Goal: Communication & Community: Answer question/provide support

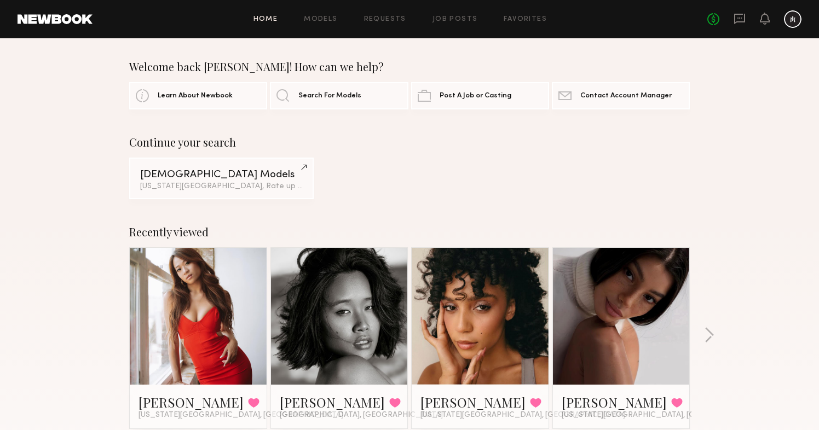
scroll to position [102, 0]
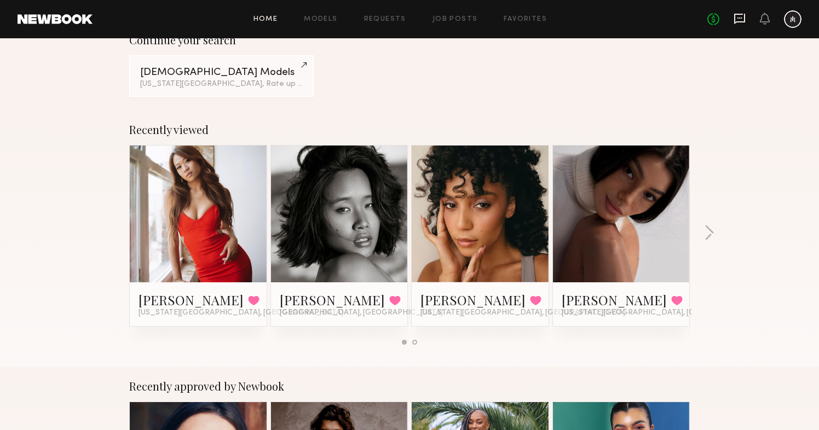
click at [746, 19] on div "No fees up to $5,000" at bounding box center [754, 19] width 94 height 18
click at [743, 19] on icon at bounding box center [740, 19] width 12 height 12
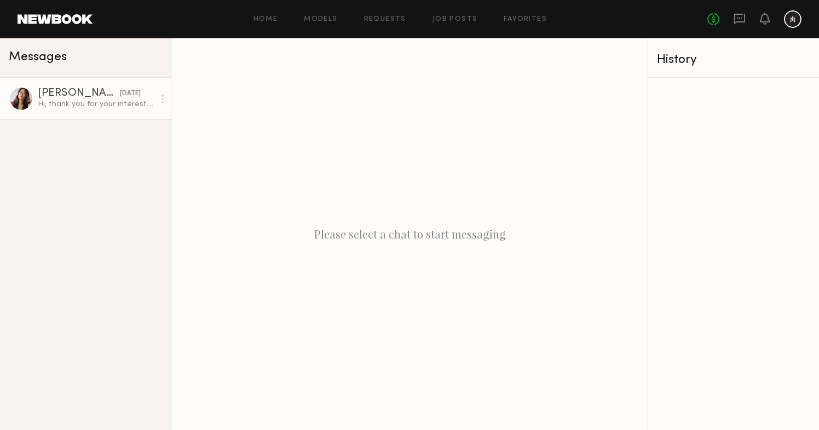
click at [79, 108] on div "Hi, thank you for your interest. Could you please send me more details regardin…" at bounding box center [96, 104] width 117 height 10
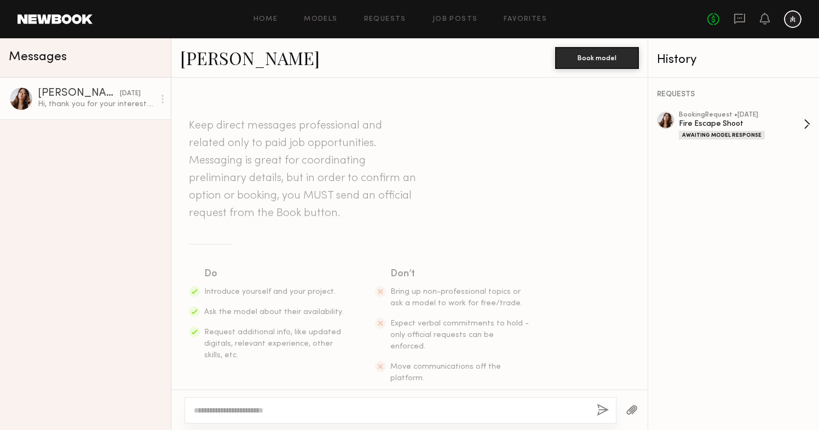
click at [779, 130] on div "Awaiting Model Response" at bounding box center [741, 134] width 125 height 9
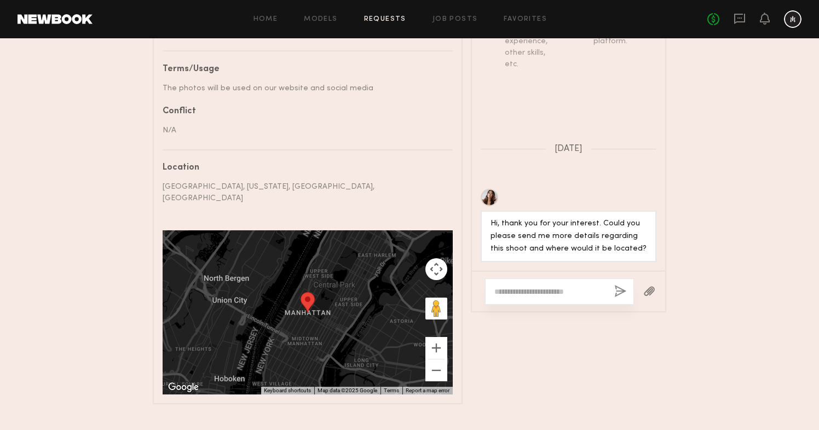
scroll to position [598, 0]
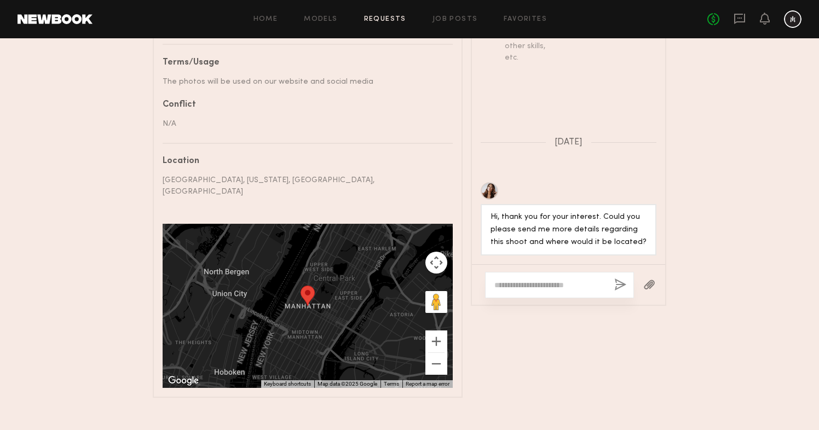
click at [561, 283] on textarea at bounding box center [549, 285] width 111 height 11
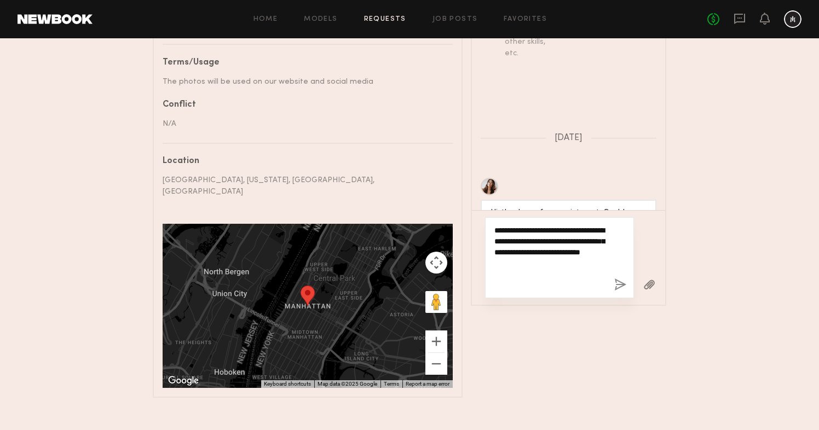
paste textarea "**********"
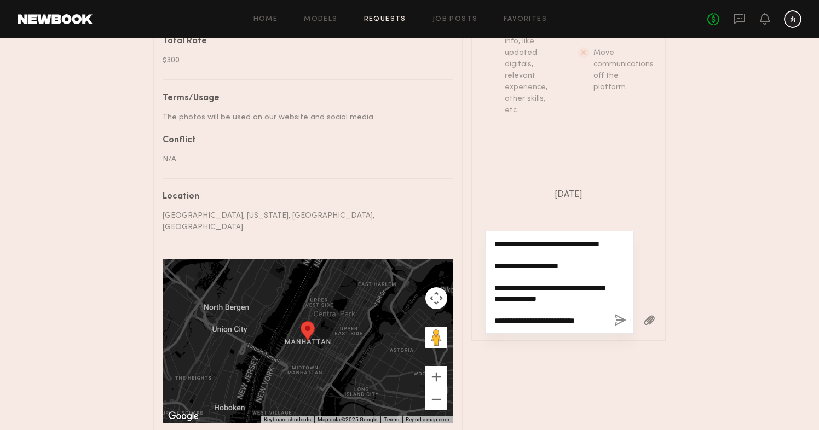
scroll to position [625, 0]
drag, startPoint x: 495, startPoint y: 270, endPoint x: 625, endPoint y: 357, distance: 156.2
click at [625, 357] on div "Messages Keep direct messages professional and related only to paid job opportu…" at bounding box center [568, 195] width 195 height 475
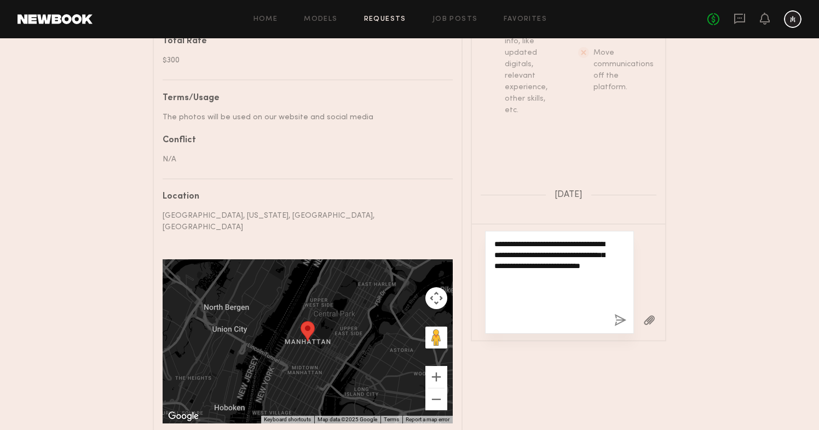
scroll to position [0, 0]
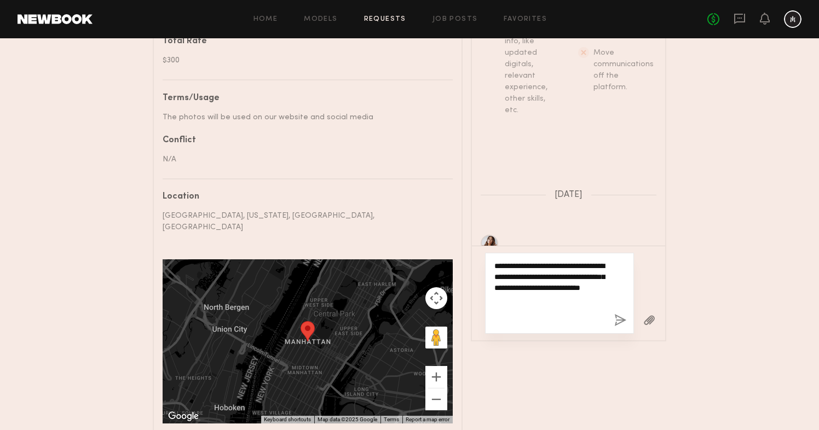
type textarea "**********"
click at [618, 314] on button "button" at bounding box center [620, 321] width 12 height 14
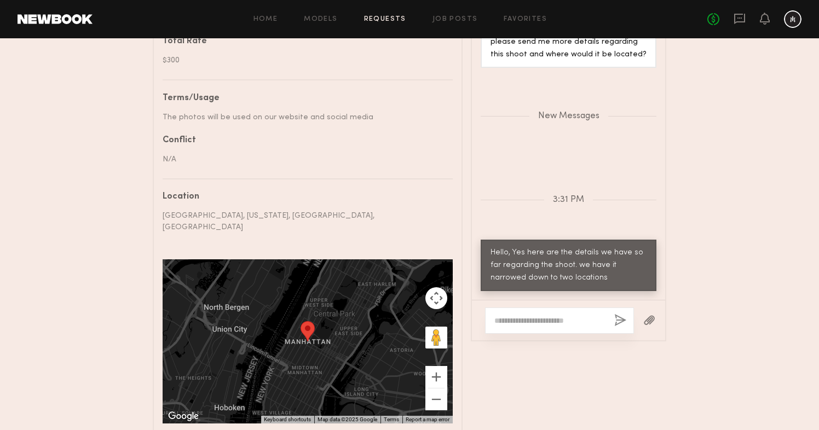
scroll to position [610, 0]
click at [526, 315] on textarea at bounding box center [549, 320] width 111 height 11
paste textarea "**********"
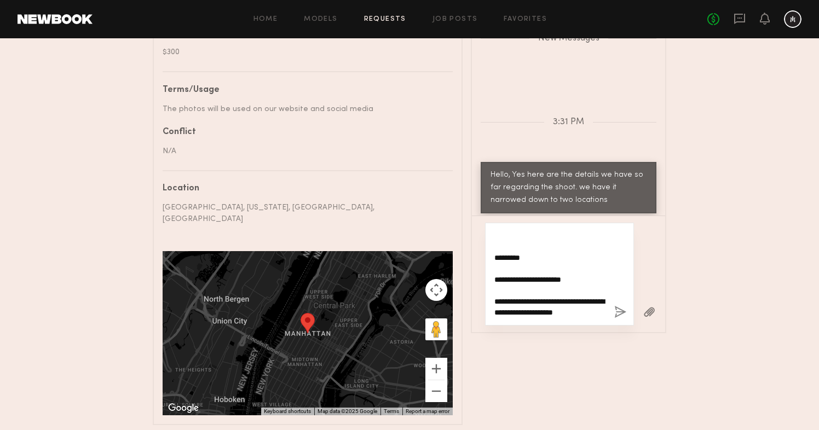
scroll to position [0, 0]
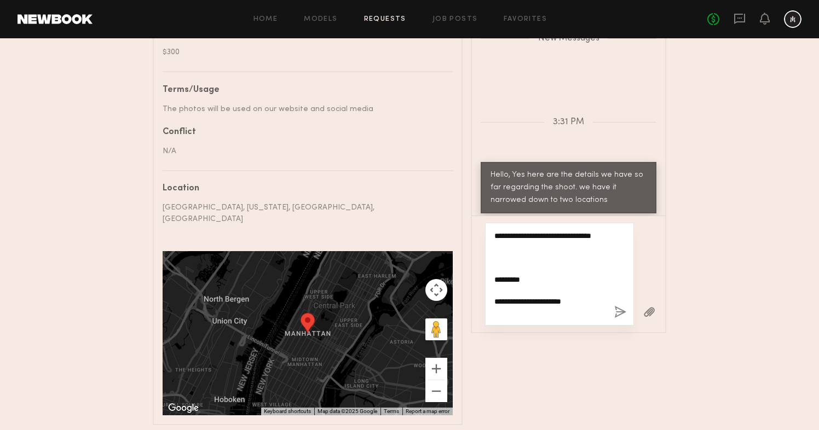
drag, startPoint x: 540, startPoint y: 243, endPoint x: 481, endPoint y: 218, distance: 63.8
click at [481, 218] on div "**********" at bounding box center [568, 274] width 193 height 117
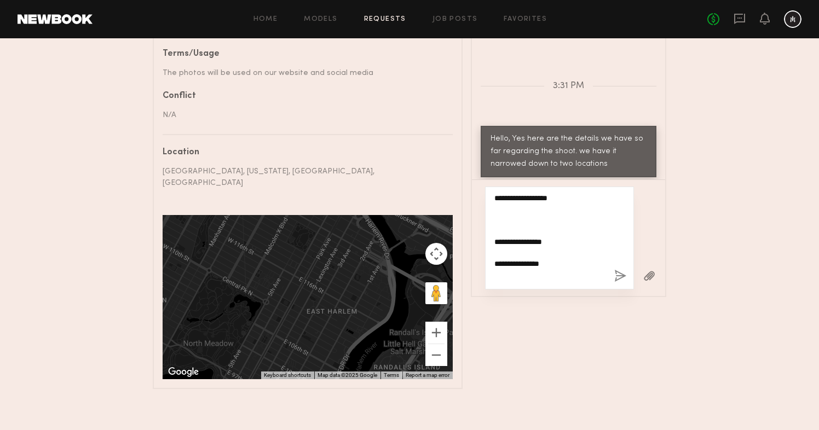
drag, startPoint x: 575, startPoint y: 270, endPoint x: 501, endPoint y: 210, distance: 95.3
click at [501, 210] on textarea "**********" at bounding box center [549, 238] width 111 height 88
drag, startPoint x: 495, startPoint y: 218, endPoint x: 595, endPoint y: 272, distance: 112.9
click at [595, 272] on textarea "**********" at bounding box center [549, 238] width 111 height 88
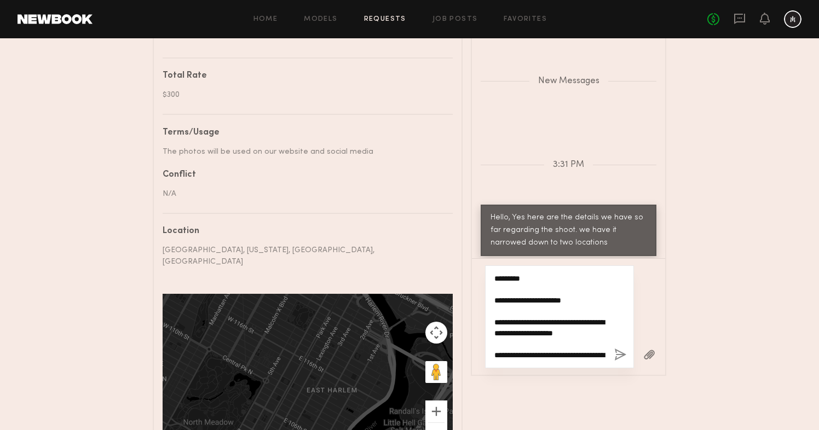
scroll to position [524, 0]
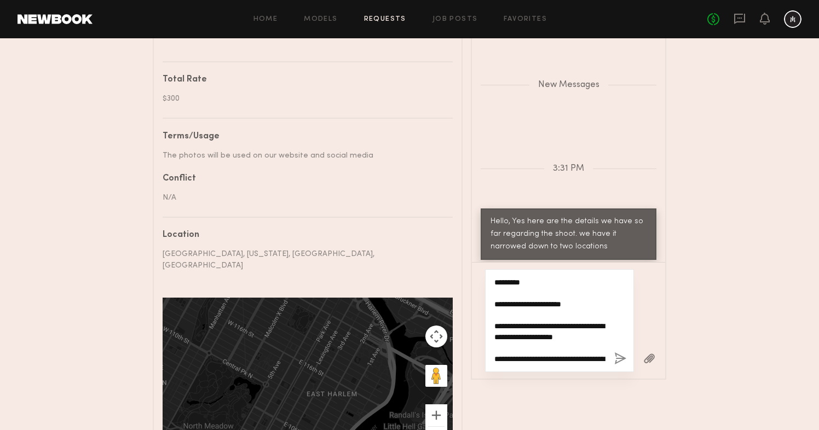
type textarea "**********"
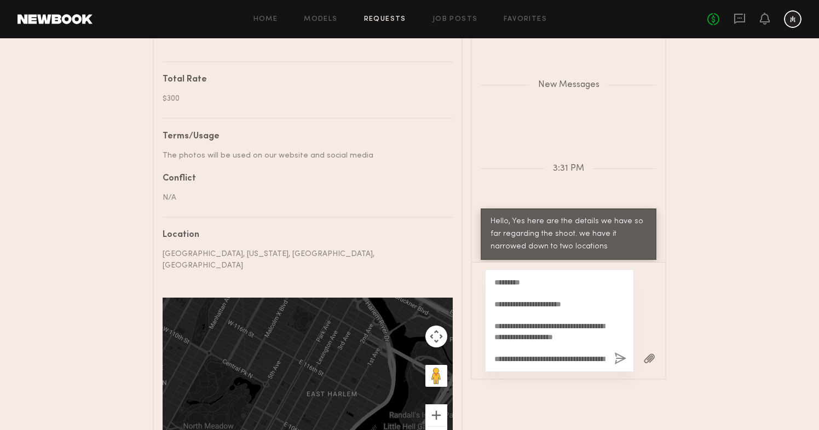
click at [619, 355] on button "button" at bounding box center [620, 360] width 12 height 14
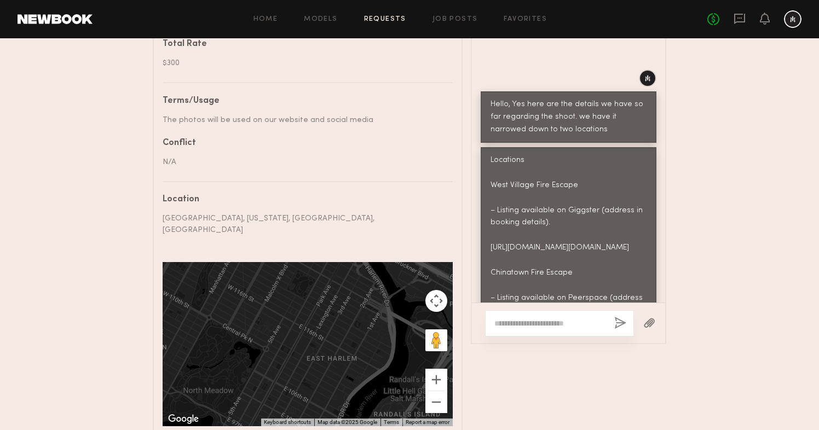
scroll to position [778, 0]
click at [532, 318] on textarea at bounding box center [549, 323] width 111 height 11
paste textarea "**********"
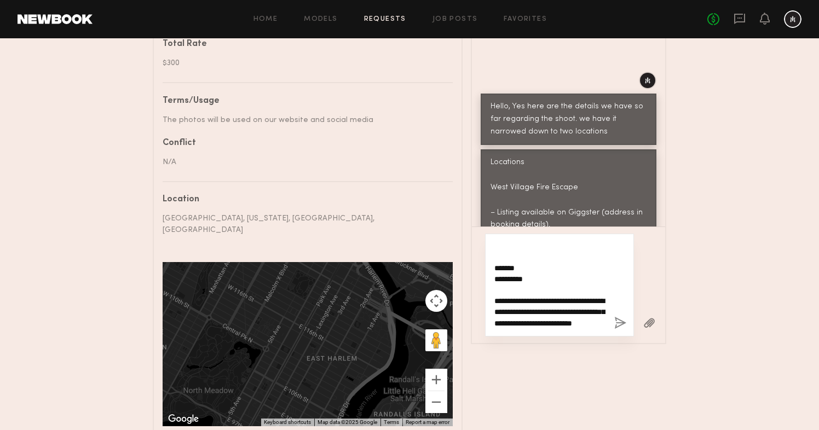
scroll to position [360, 0]
type textarea "**********"
click at [621, 317] on button "button" at bounding box center [620, 324] width 12 height 14
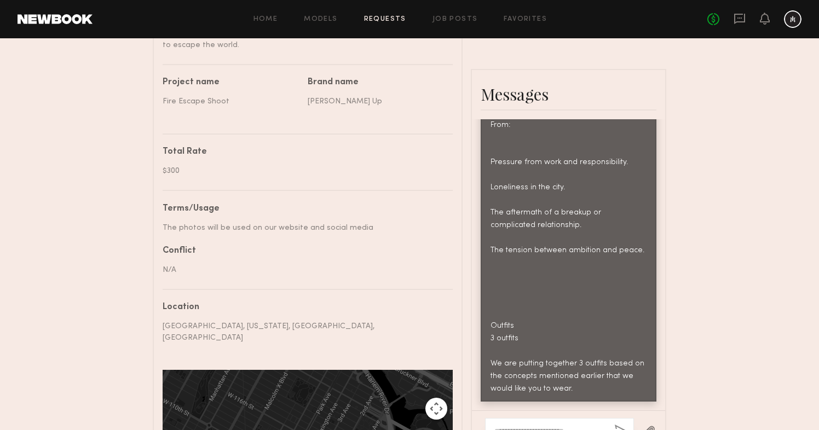
scroll to position [1309, 0]
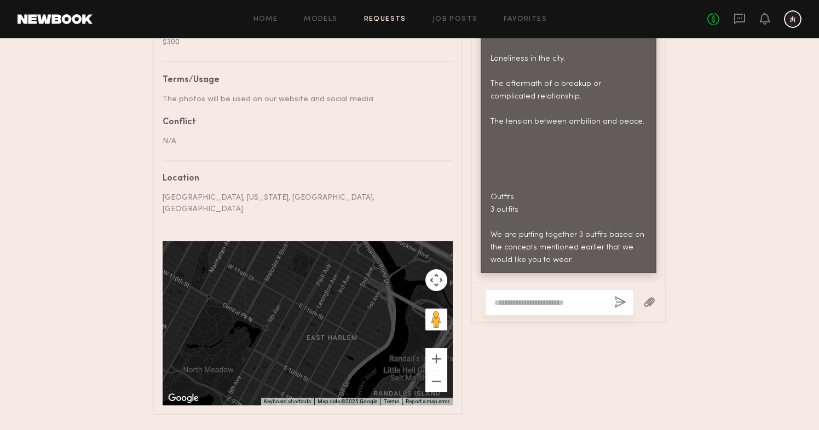
click at [577, 301] on textarea at bounding box center [549, 302] width 111 height 11
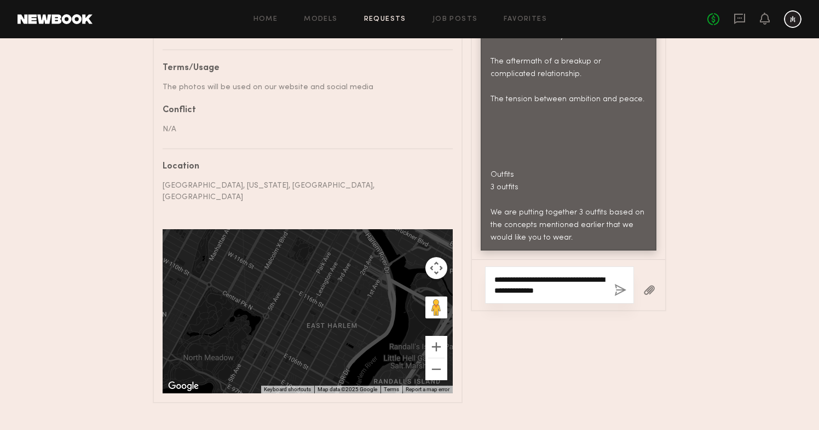
scroll to position [600, 0]
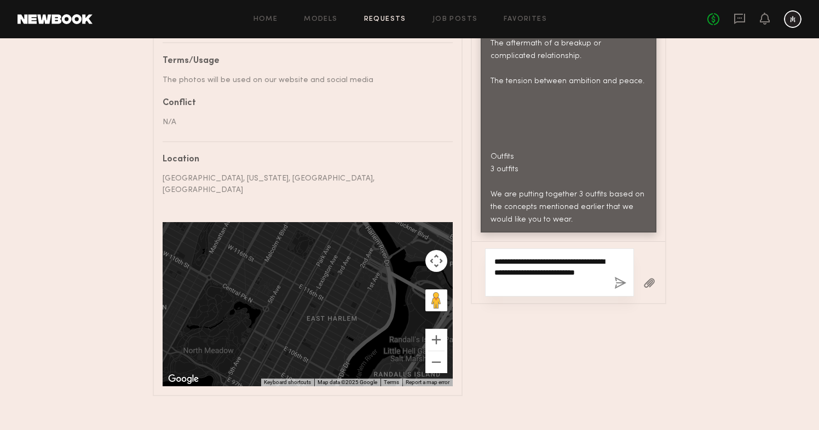
type textarea "**********"
click at [620, 278] on button "button" at bounding box center [620, 284] width 12 height 14
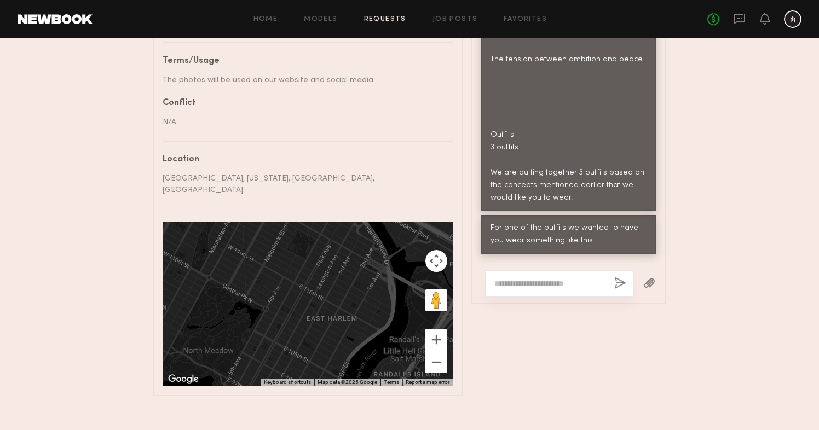
click at [653, 277] on button "button" at bounding box center [649, 284] width 12 height 14
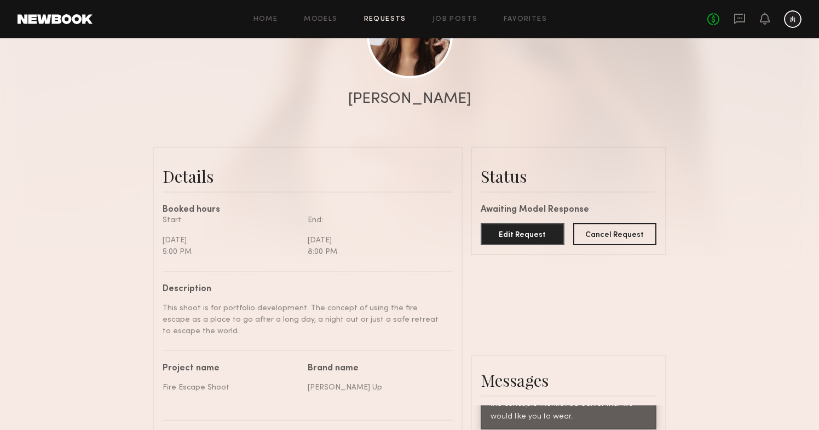
scroll to position [137, 0]
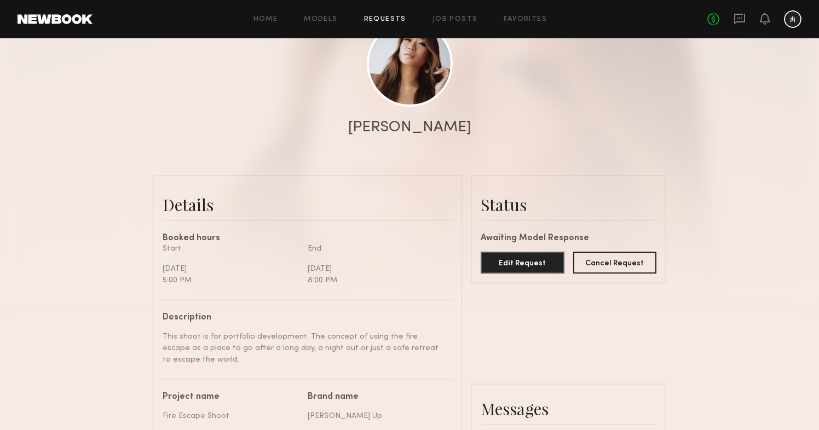
click at [746, 18] on div "No fees up to $5,000" at bounding box center [754, 19] width 94 height 18
click at [740, 18] on icon at bounding box center [739, 18] width 4 height 1
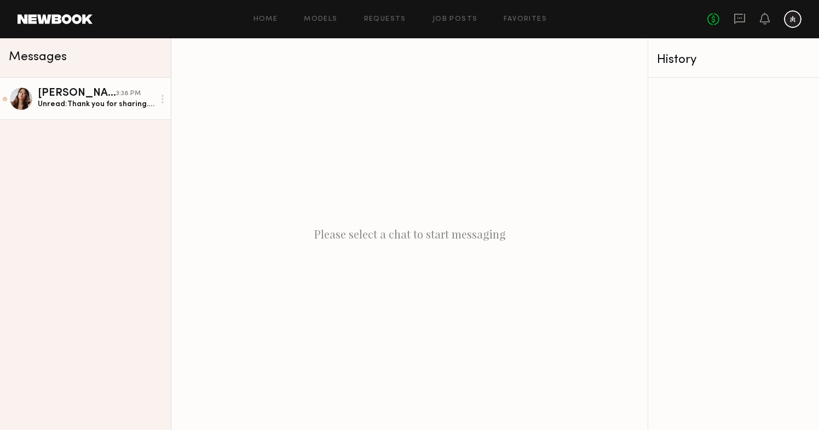
click at [106, 102] on div "Unread: Thank you for sharing. Will hair/makeup be provided? Could you also ple…" at bounding box center [96, 104] width 117 height 10
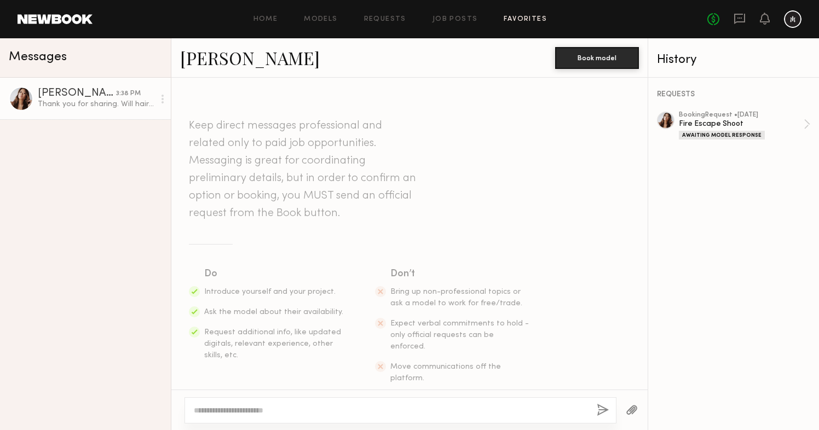
click at [530, 16] on link "Favorites" at bounding box center [525, 19] width 43 height 7
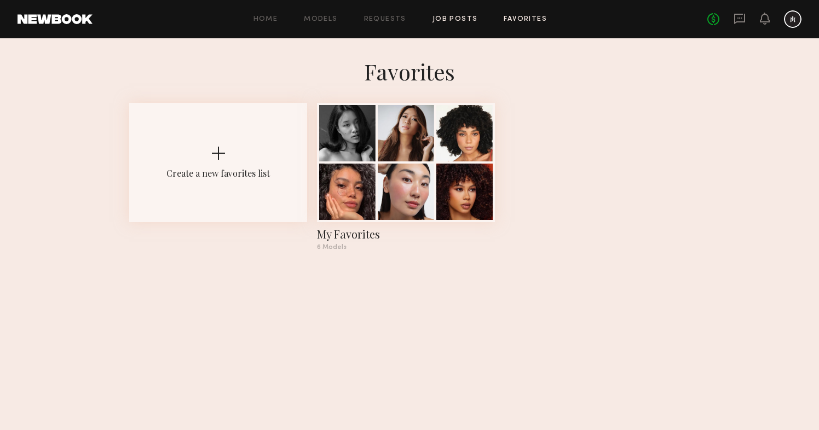
click at [443, 18] on link "Job Posts" at bounding box center [455, 19] width 45 height 7
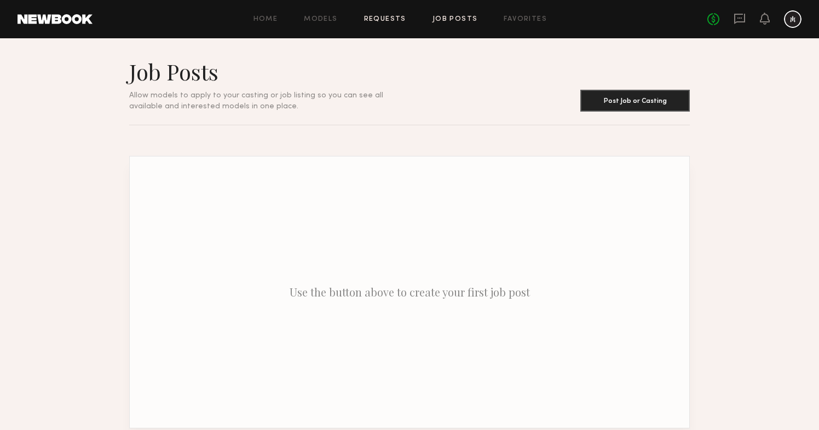
click at [385, 18] on link "Requests" at bounding box center [385, 19] width 42 height 7
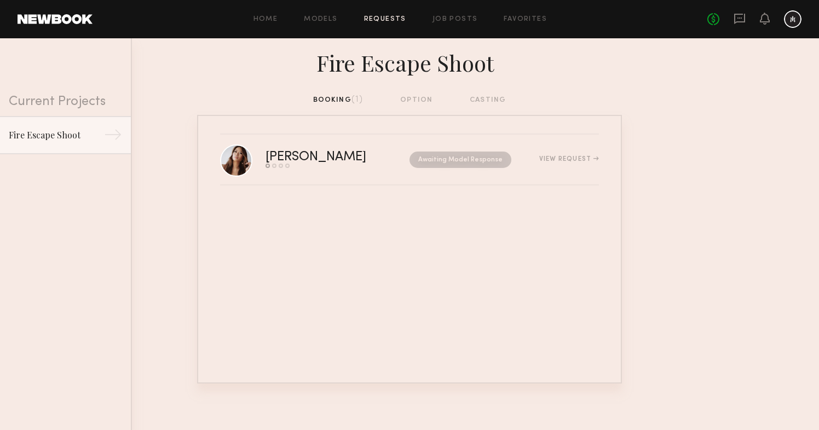
click at [422, 98] on div "booking (1) option casting" at bounding box center [409, 100] width 193 height 12
click at [493, 97] on div "booking (1) option casting" at bounding box center [409, 100] width 193 height 12
click at [324, 21] on link "Models" at bounding box center [320, 19] width 33 height 7
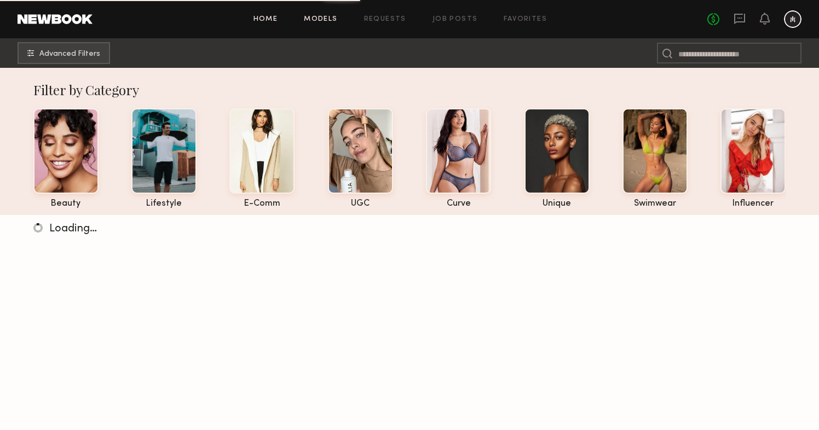
click at [268, 20] on link "Home" at bounding box center [265, 19] width 25 height 7
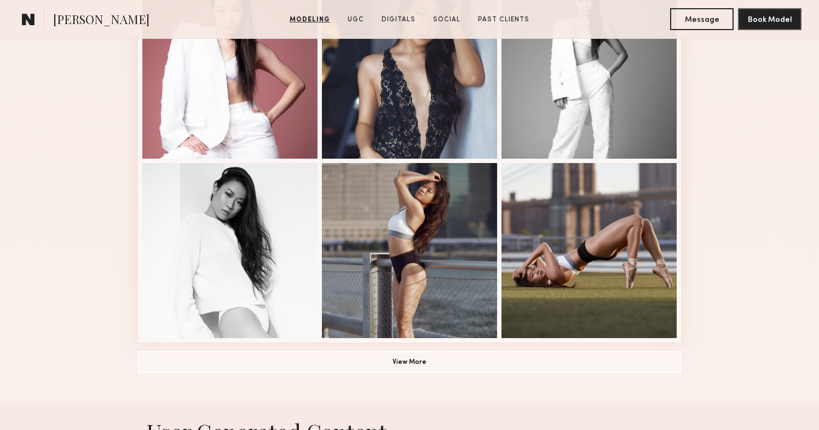
scroll to position [700, 0]
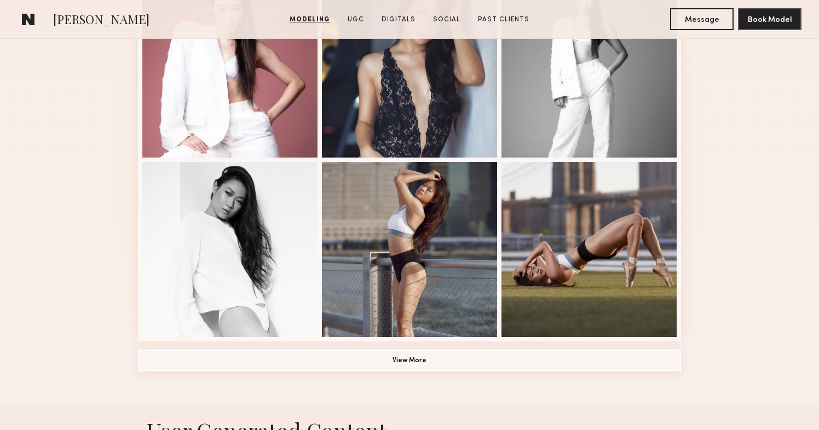
click at [416, 356] on button "View More" at bounding box center [409, 361] width 543 height 22
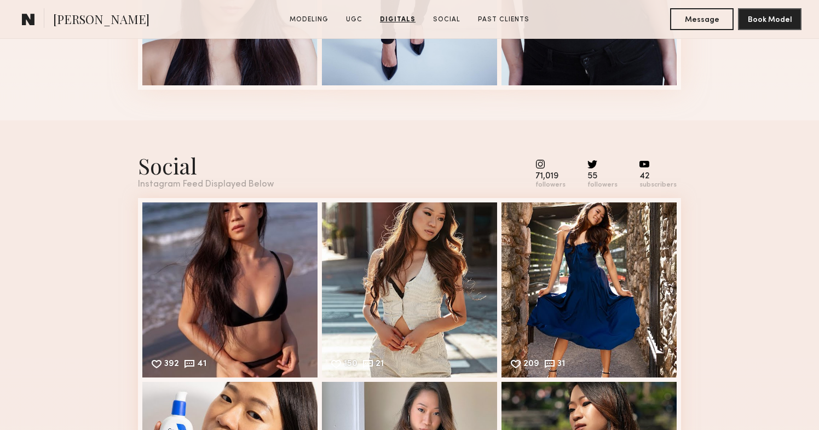
scroll to position [2315, 0]
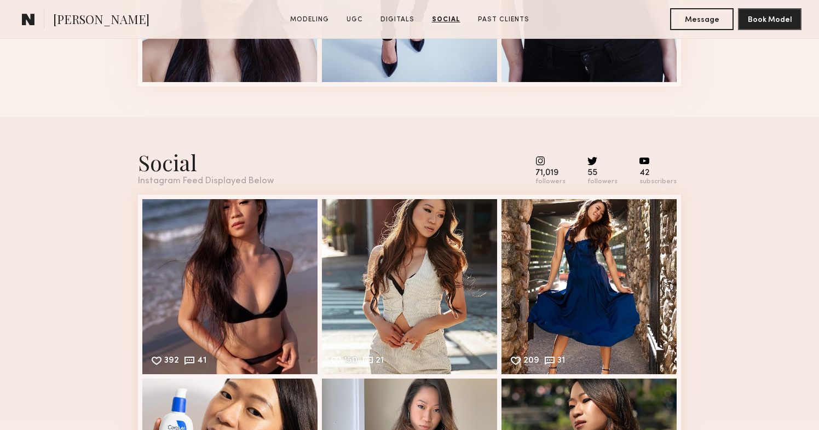
click at [548, 160] on common-icon at bounding box center [550, 161] width 30 height 10
click at [646, 174] on div "42" at bounding box center [657, 173] width 37 height 8
click at [600, 175] on div "55" at bounding box center [602, 173] width 30 height 8
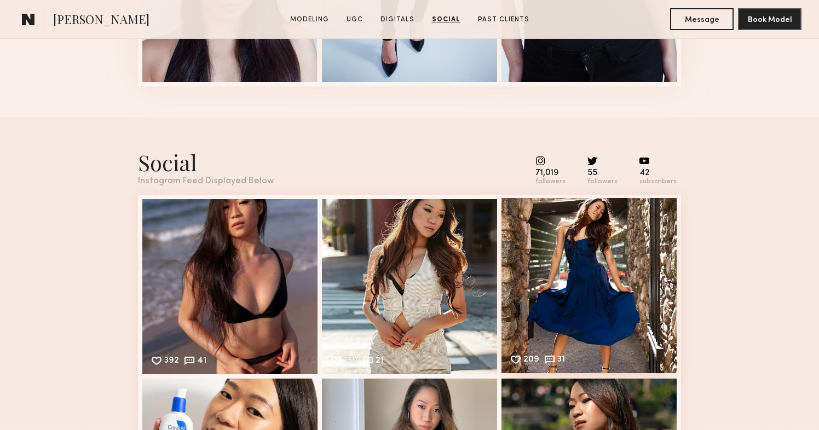
click at [597, 279] on div "209 31 Likes & comments displayed to show model’s engagement" at bounding box center [588, 285] width 175 height 175
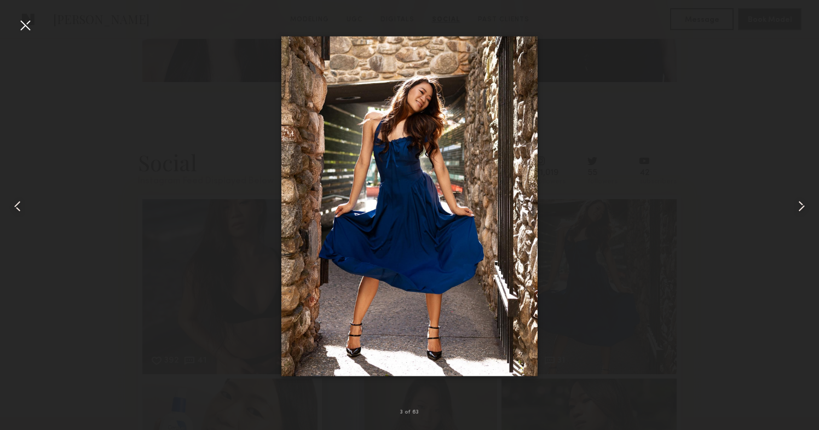
click at [607, 307] on div at bounding box center [409, 207] width 819 height 378
click at [25, 26] on div at bounding box center [25, 25] width 18 height 18
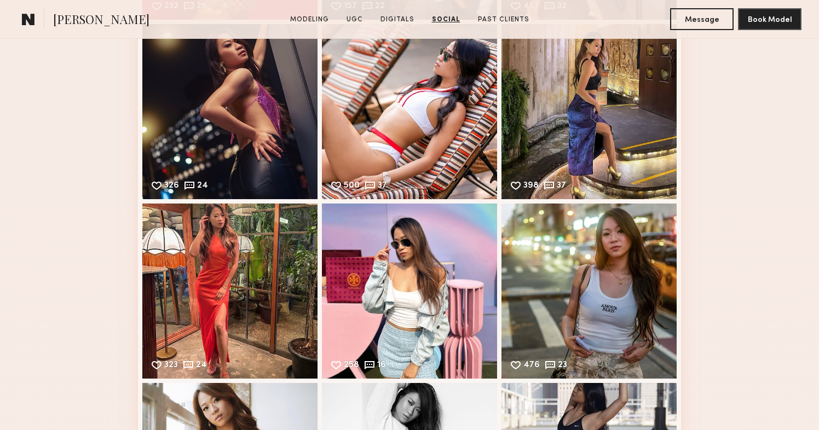
scroll to position [3044, 0]
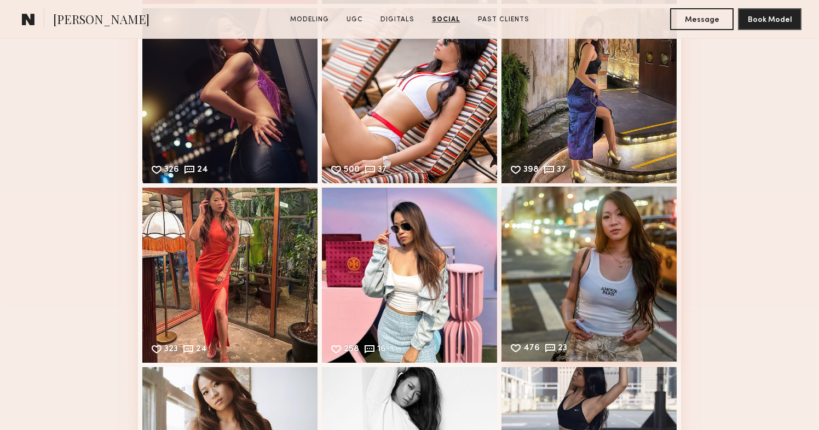
click at [624, 233] on div "476 23 Likes & comments displayed to show model’s engagement" at bounding box center [588, 274] width 175 height 175
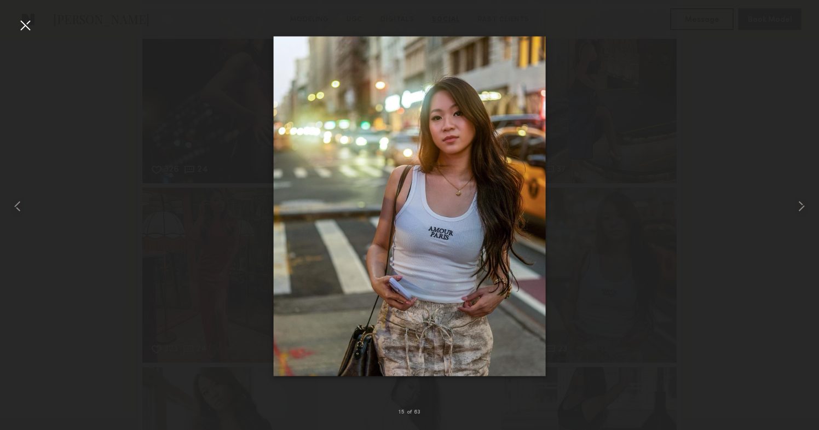
click at [31, 26] on div at bounding box center [25, 25] width 18 height 18
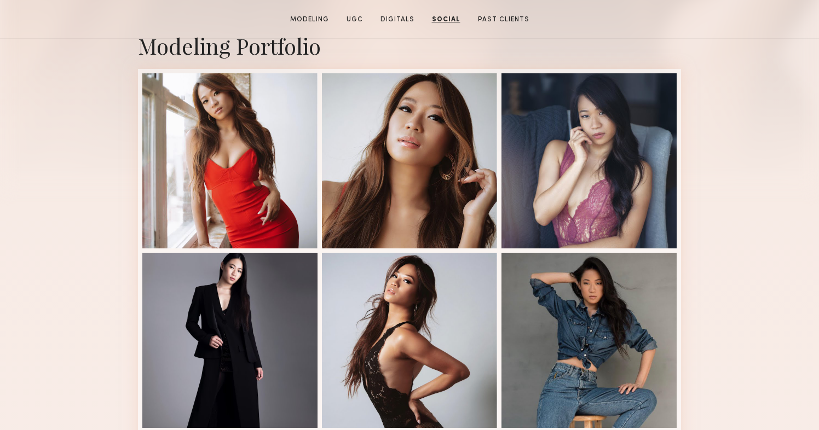
scroll to position [0, 0]
